Goal: Navigation & Orientation: Find specific page/section

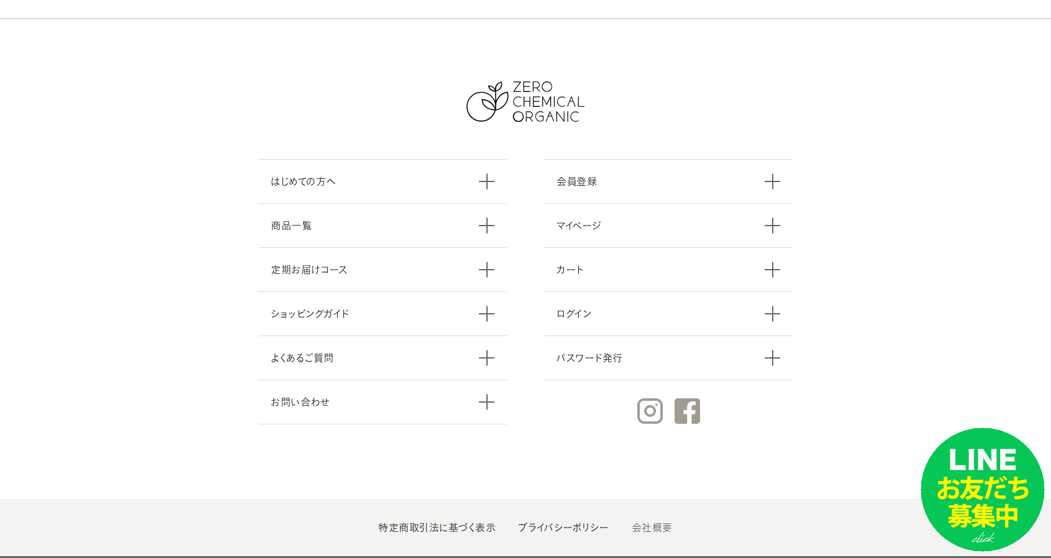
click at [628, 499] on ul "特定商取引法に基づく表示 プライバシーポリシー 会社概要" at bounding box center [525, 527] width 1051 height 57
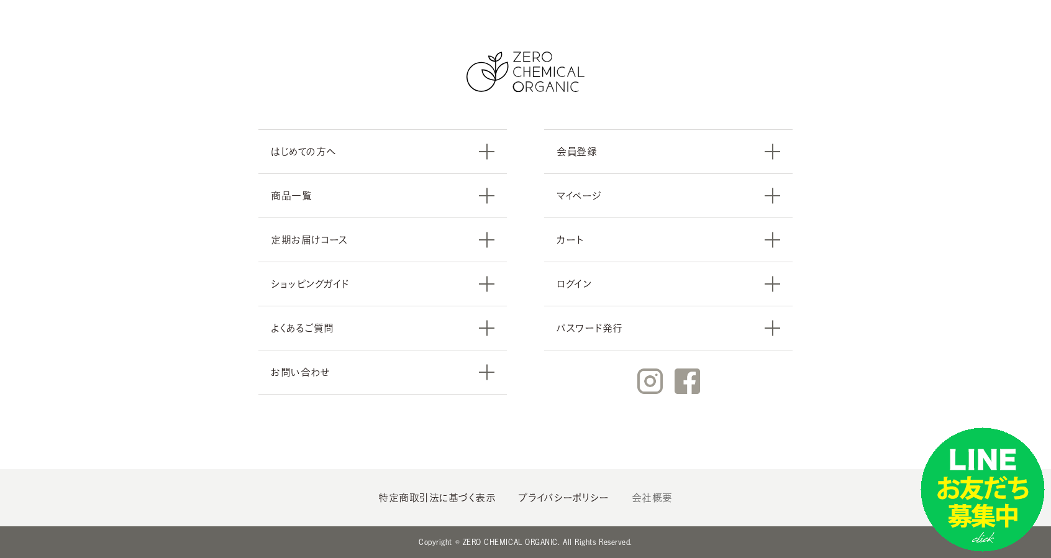
scroll to position [5389, 0]
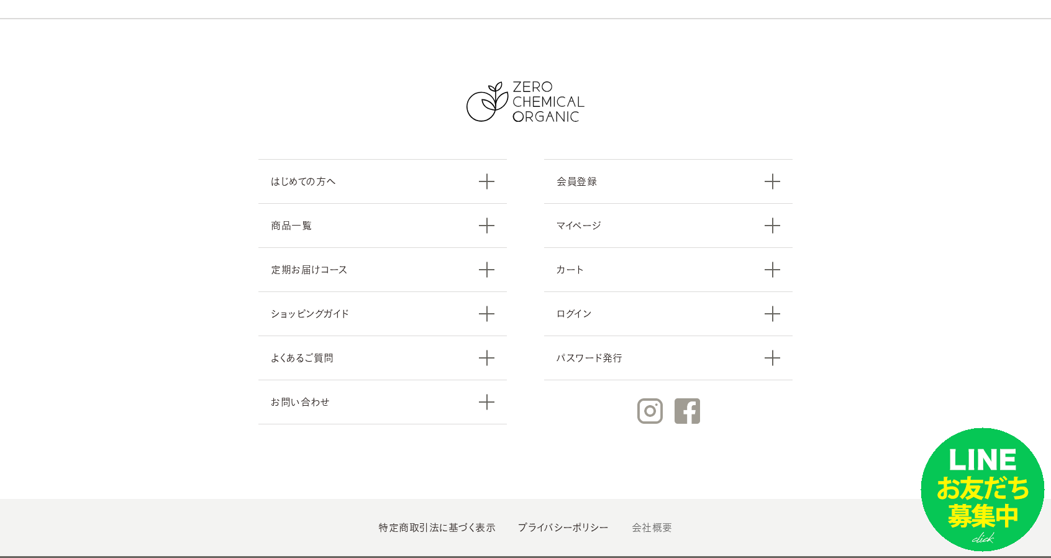
click at [639, 523] on link "会社概要" at bounding box center [652, 528] width 41 height 10
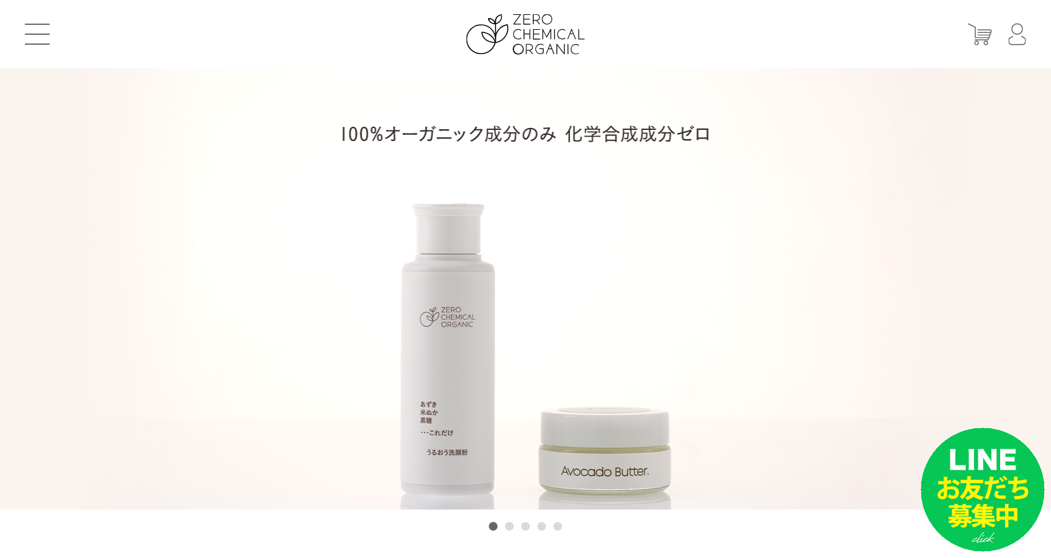
click at [37, 47] on header "はじめての方へ 商品一覧 定期お届けコース ショッピングガイド よくあるご質問 お問い合わせ 会員登録 マイページ カート ログイン パスワード発行" at bounding box center [525, 34] width 1051 height 68
click at [41, 34] on span at bounding box center [37, 34] width 25 height 1
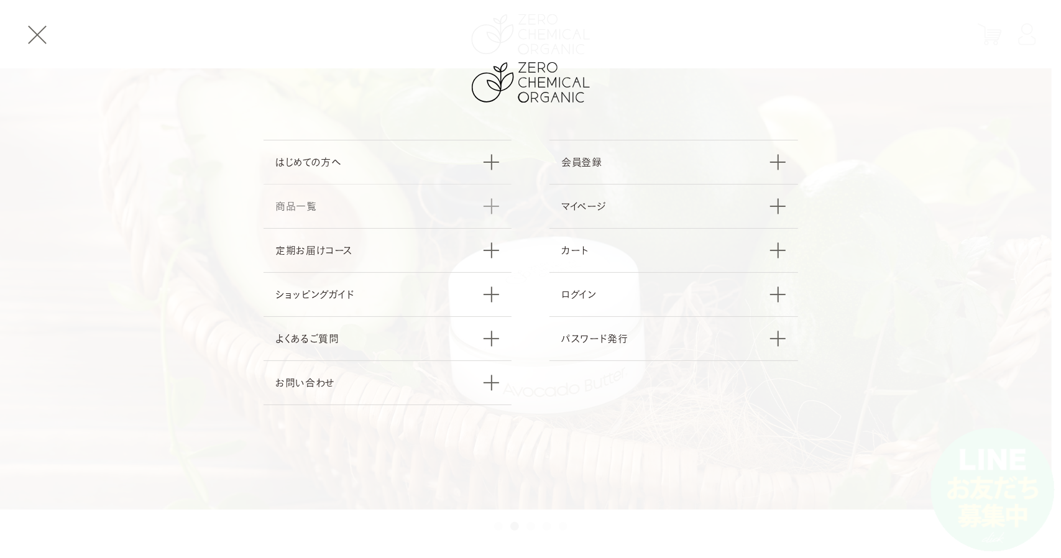
click at [345, 209] on link "商品一覧" at bounding box center [387, 206] width 249 height 44
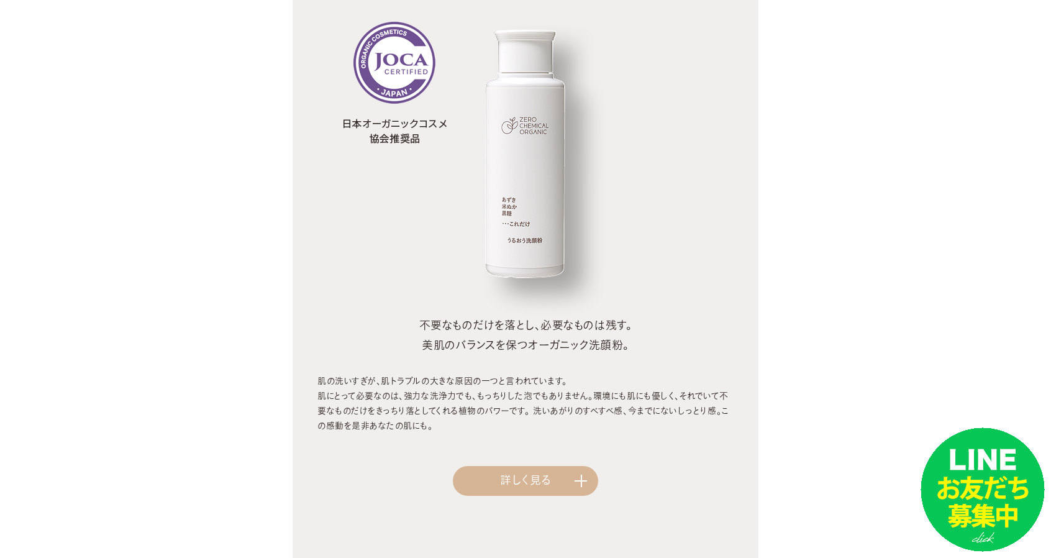
scroll to position [1159, 0]
